Goal: Book appointment/travel/reservation

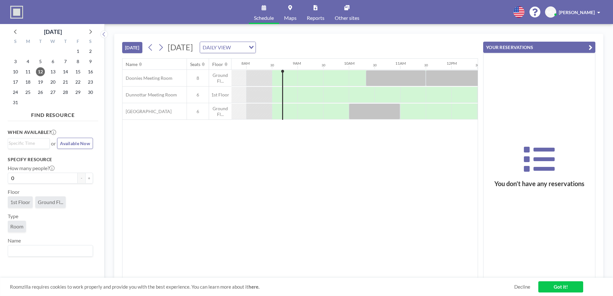
scroll to position [0, 410]
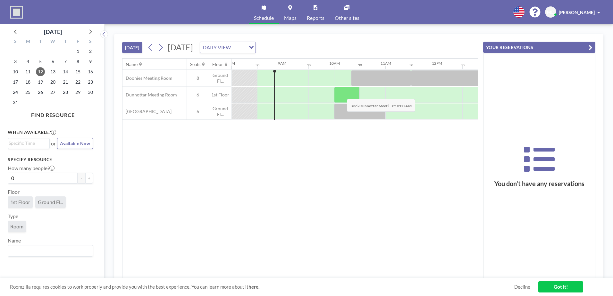
click at [342, 94] on div at bounding box center [347, 95] width 26 height 16
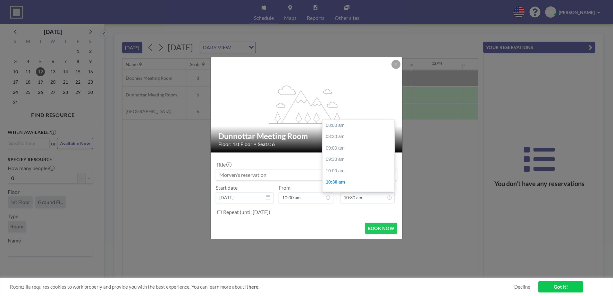
scroll to position [57, 0]
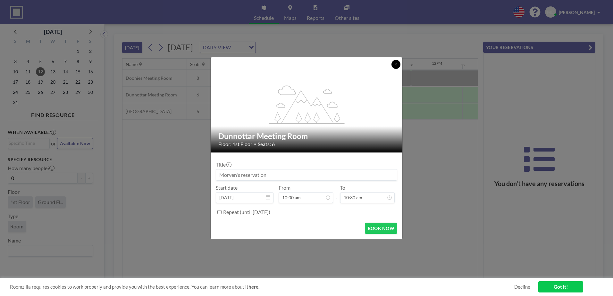
click at [395, 64] on icon at bounding box center [396, 64] width 4 height 4
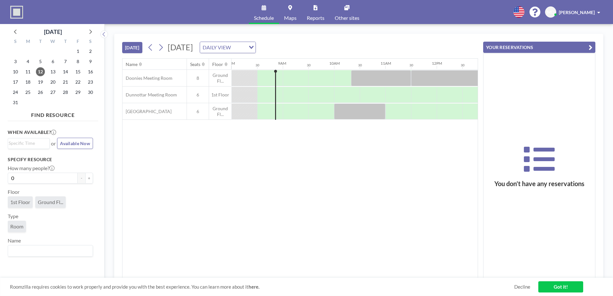
click at [348, 279] on div "Roomzilla requires cookies to work properly and provide you with the best exper…" at bounding box center [306, 287] width 613 height 18
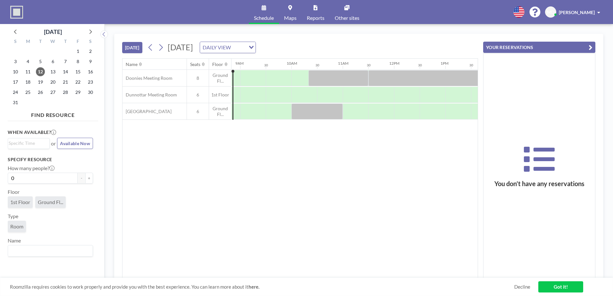
scroll to position [0, 451]
click at [297, 91] on div at bounding box center [306, 95] width 26 height 16
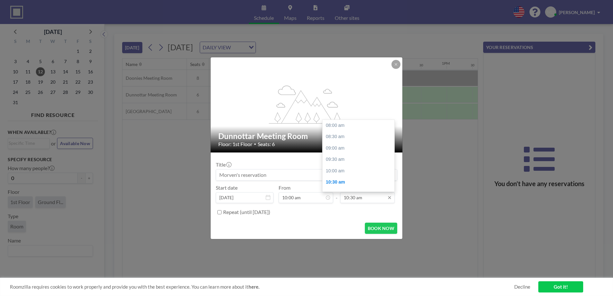
scroll to position [57, 0]
click at [364, 199] on input "10:30 am" at bounding box center [367, 197] width 54 height 11
click at [344, 159] on div "12:00 pm" at bounding box center [359, 160] width 75 height 12
type input "12:00 pm"
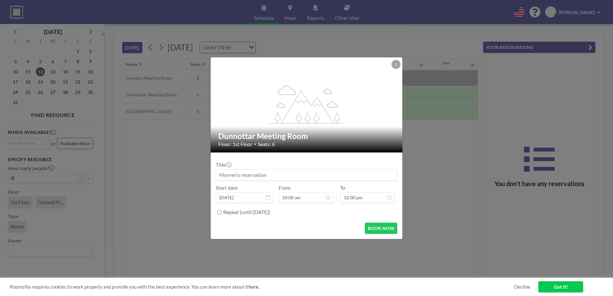
scroll to position [91, 0]
click at [271, 177] on input at bounding box center [306, 174] width 181 height 11
type input "Aquasign"
click at [388, 231] on button "BOOK NOW" at bounding box center [381, 228] width 32 height 11
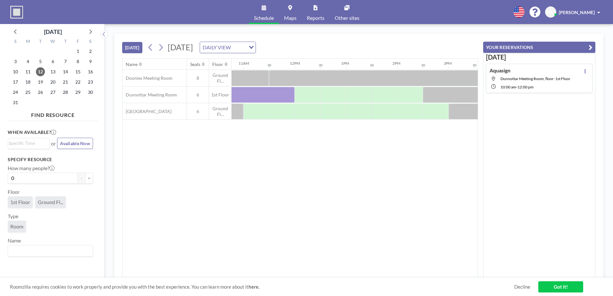
scroll to position [0, 448]
